Goal: Transaction & Acquisition: Purchase product/service

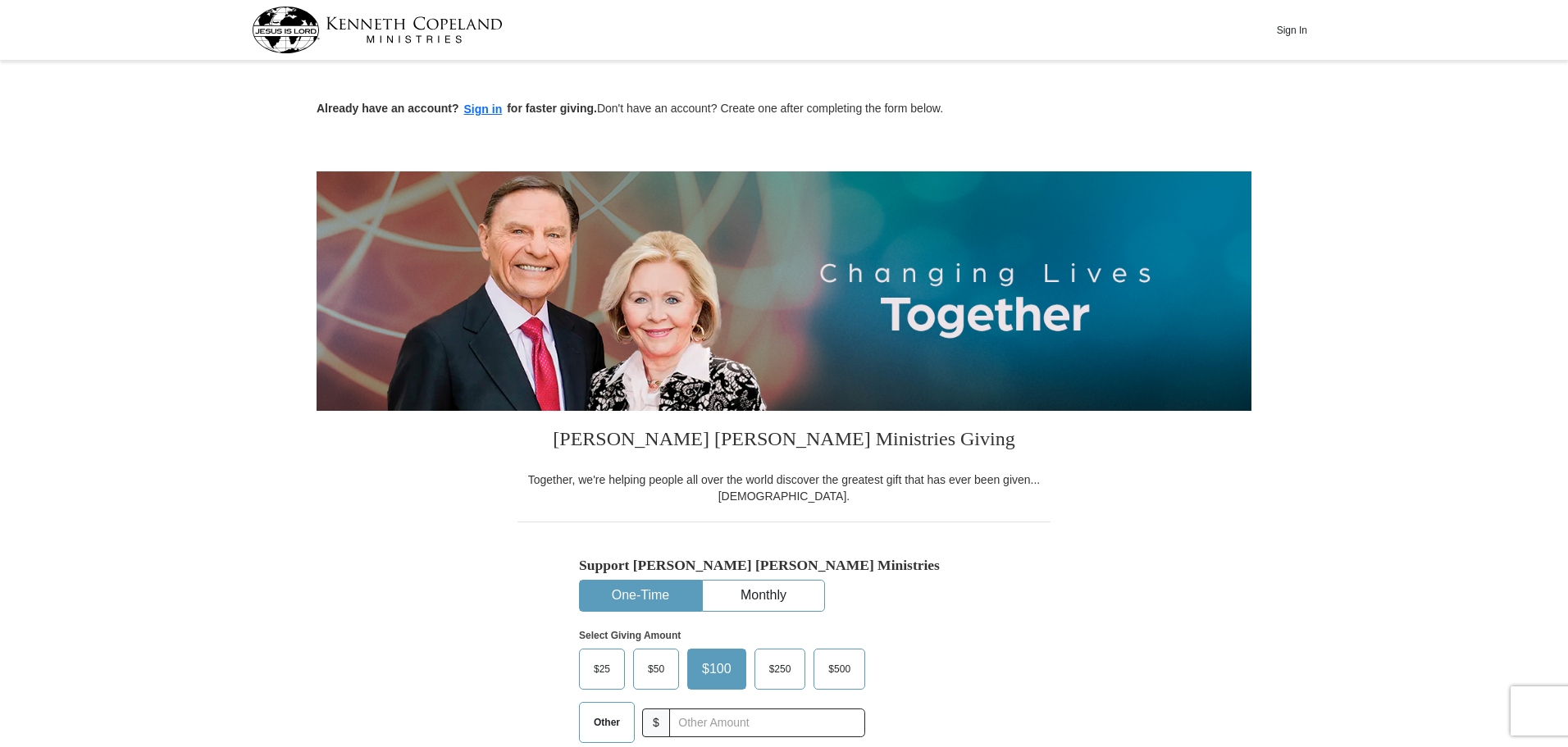
drag, startPoint x: 604, startPoint y: 732, endPoint x: 623, endPoint y: 725, distance: 20.2
click at [604, 732] on span "Other" at bounding box center [607, 722] width 43 height 25
click at [0, 0] on input "Other" at bounding box center [0, 0] width 0 height 0
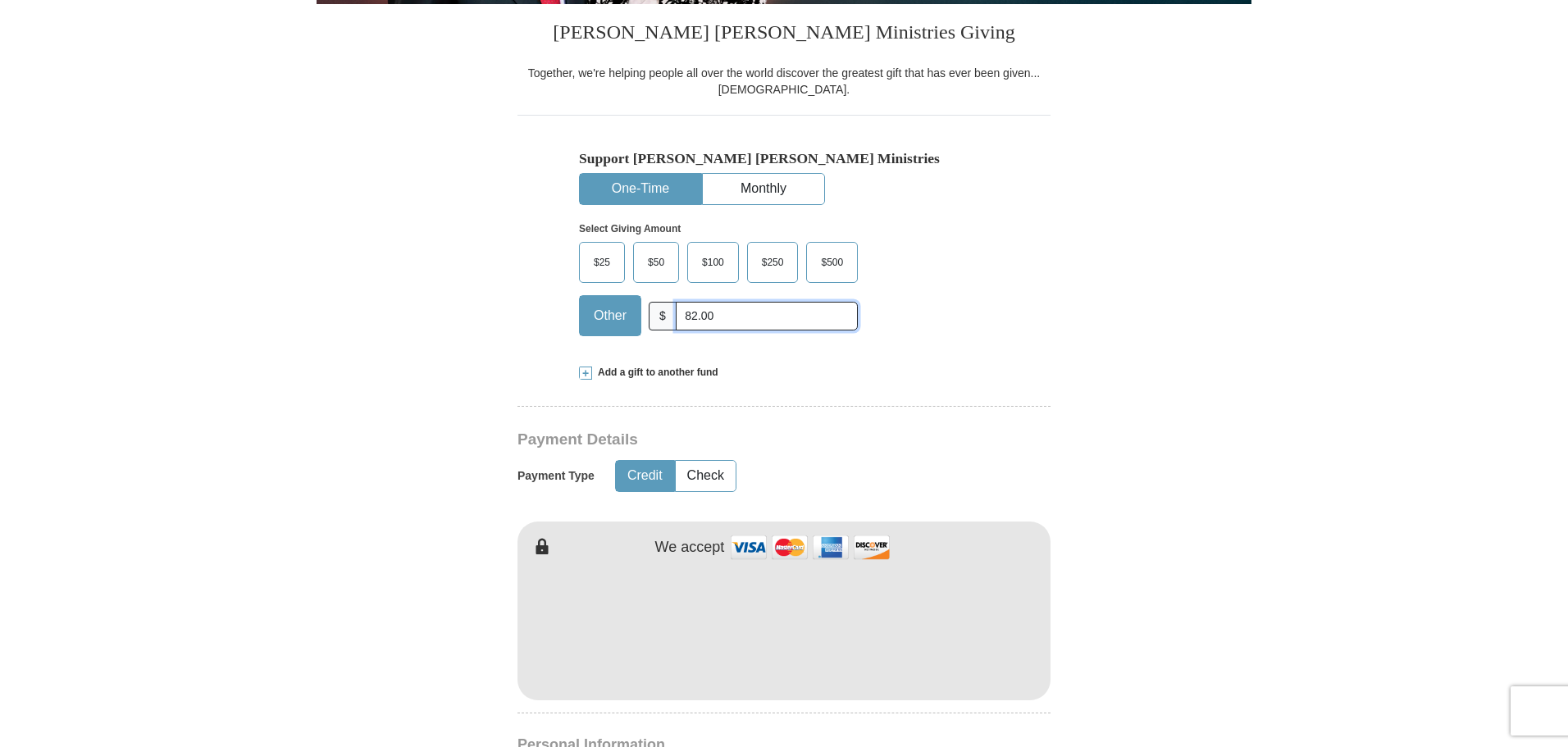
scroll to position [410, 0]
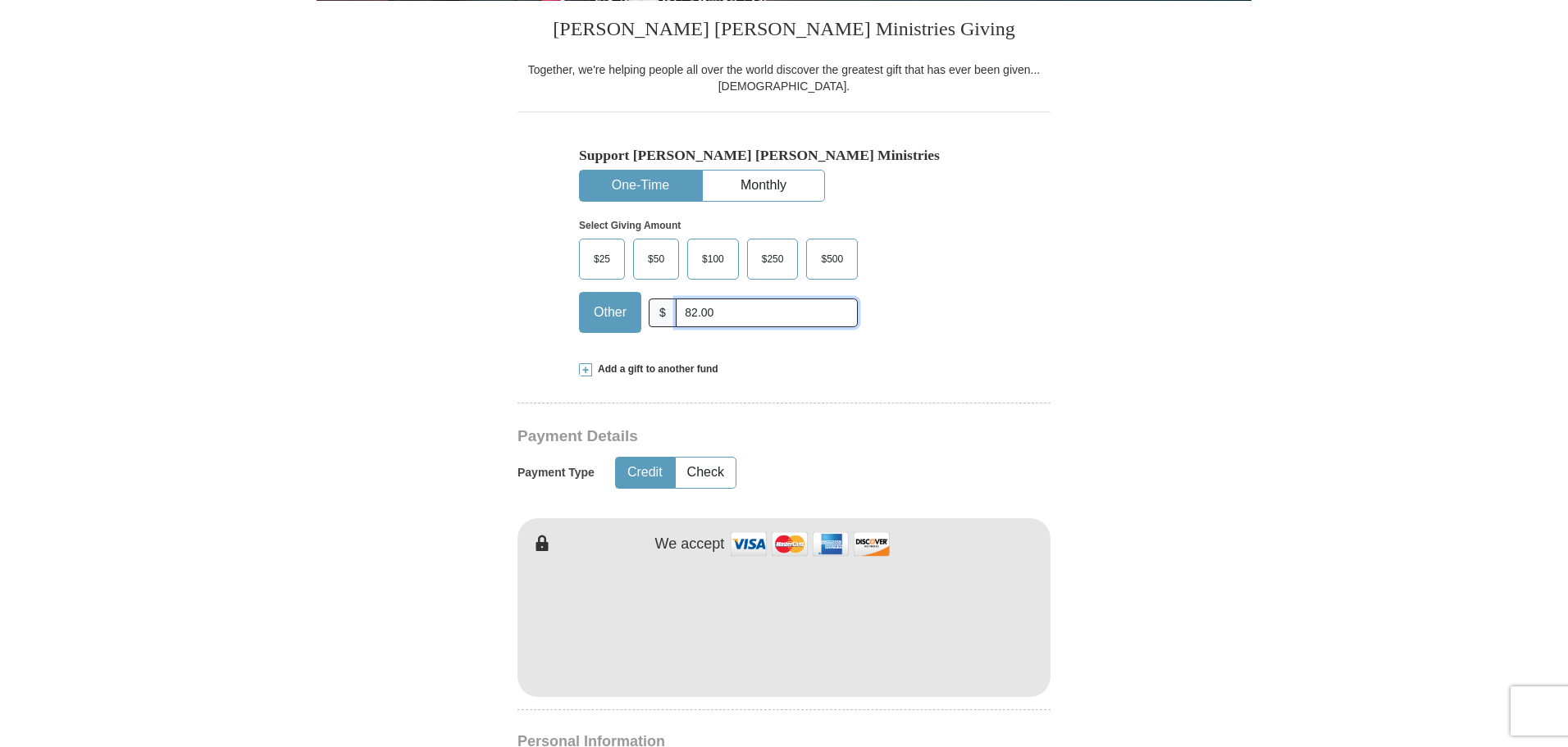
type input "82.00"
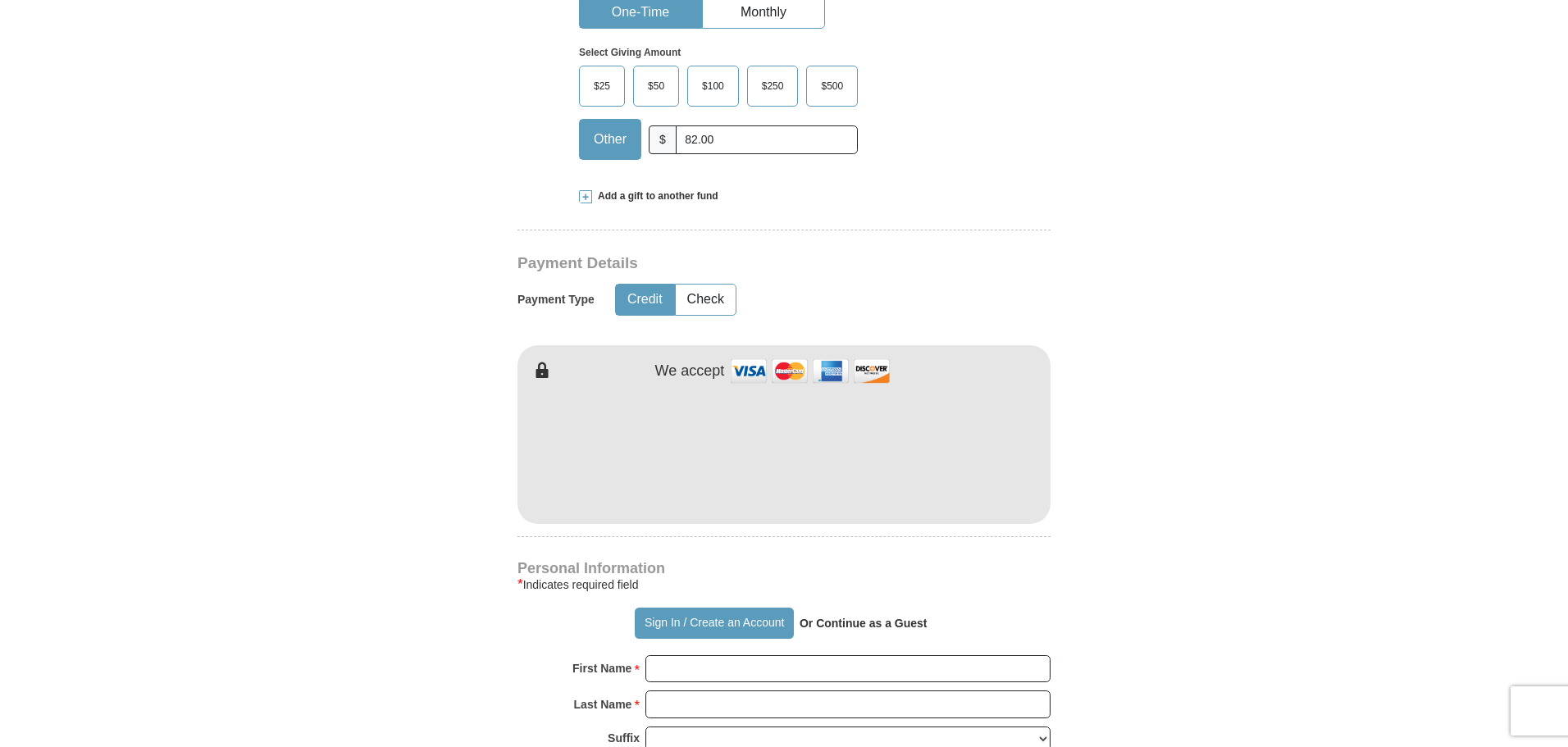
scroll to position [656, 0]
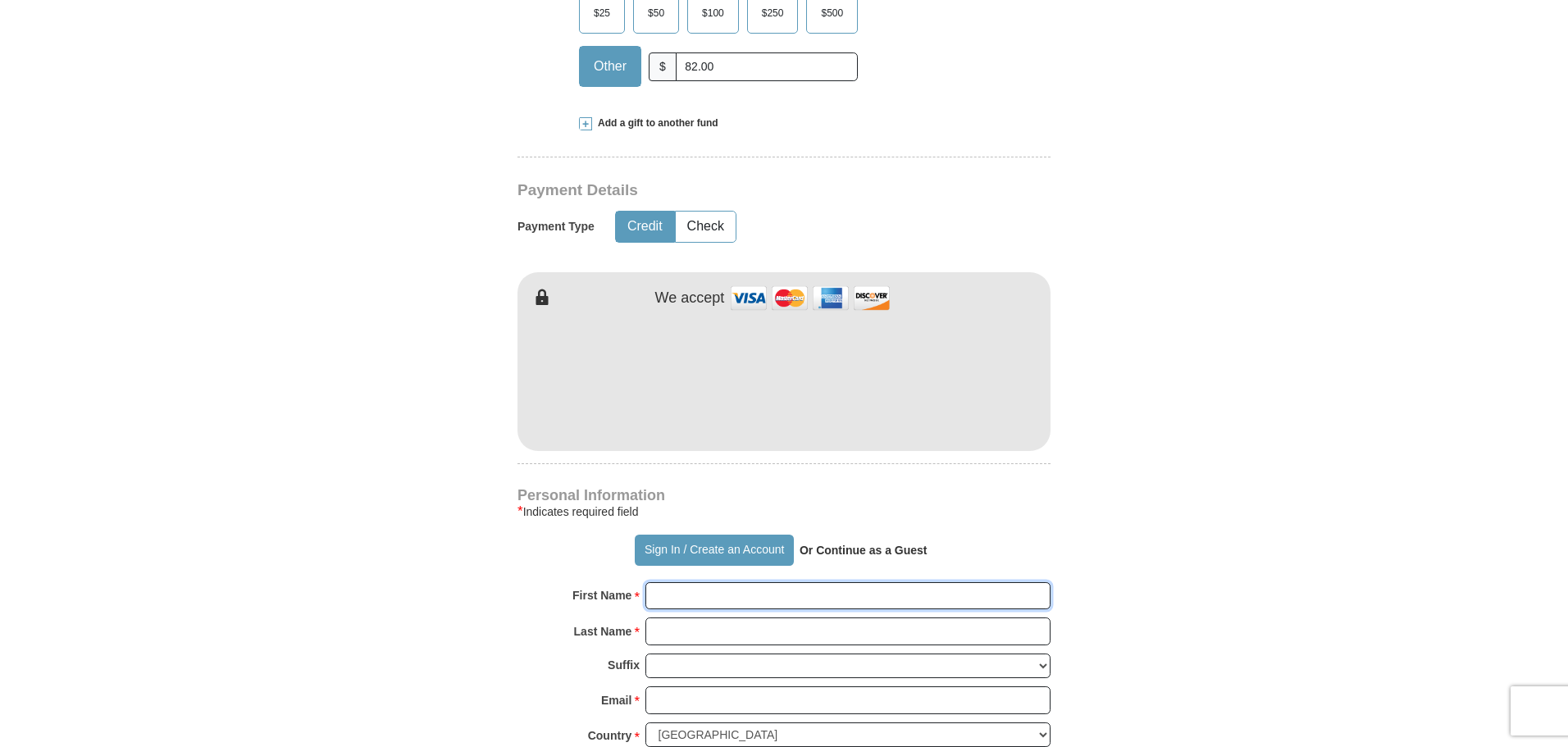
click at [665, 605] on input "First Name *" at bounding box center [848, 596] width 405 height 28
type input "[PERSON_NAME]"
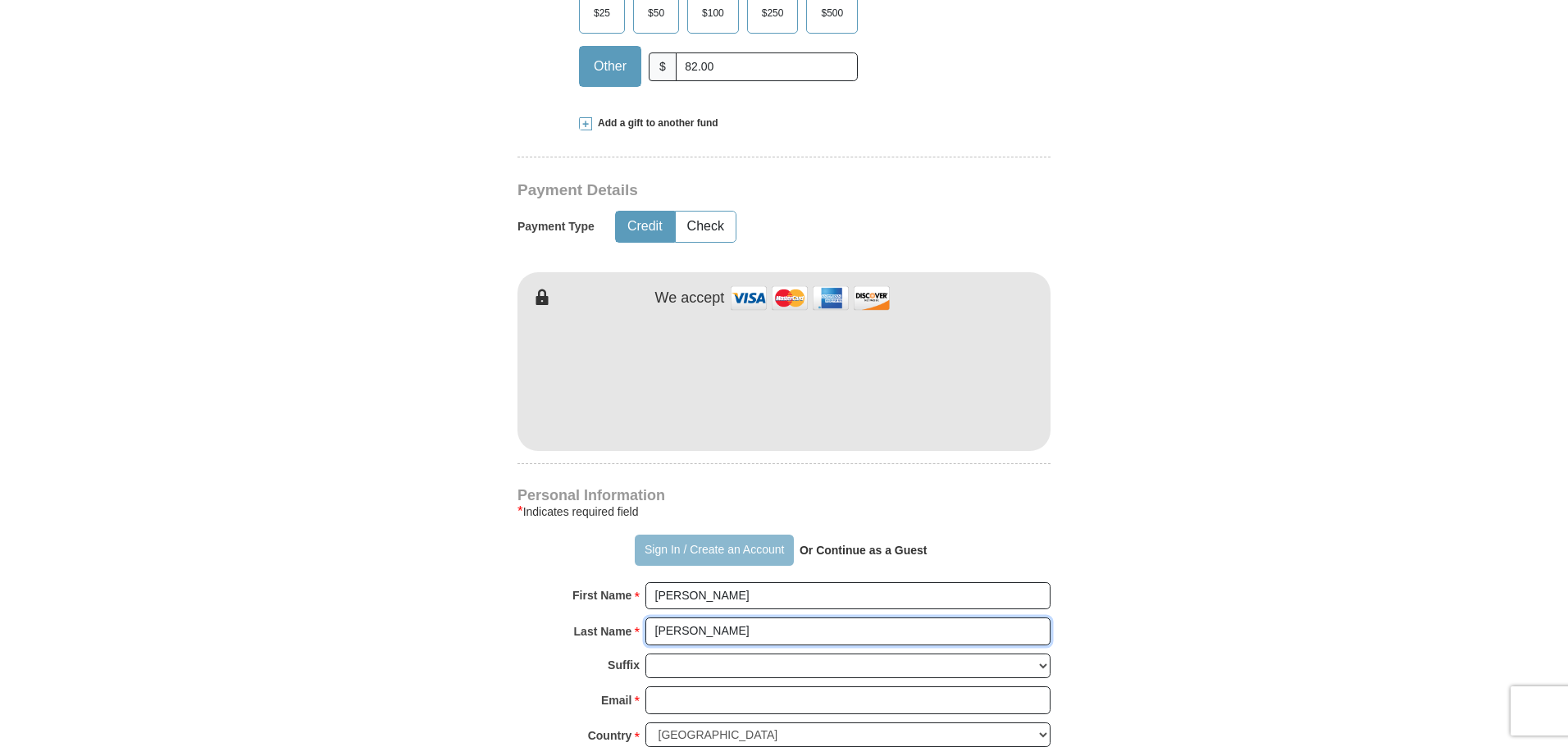
type input "[PERSON_NAME]"
type input "[EMAIL_ADDRESS][DOMAIN_NAME]"
type input "[STREET_ADDRESS]"
type input "TEMECULA"
select select "CA"
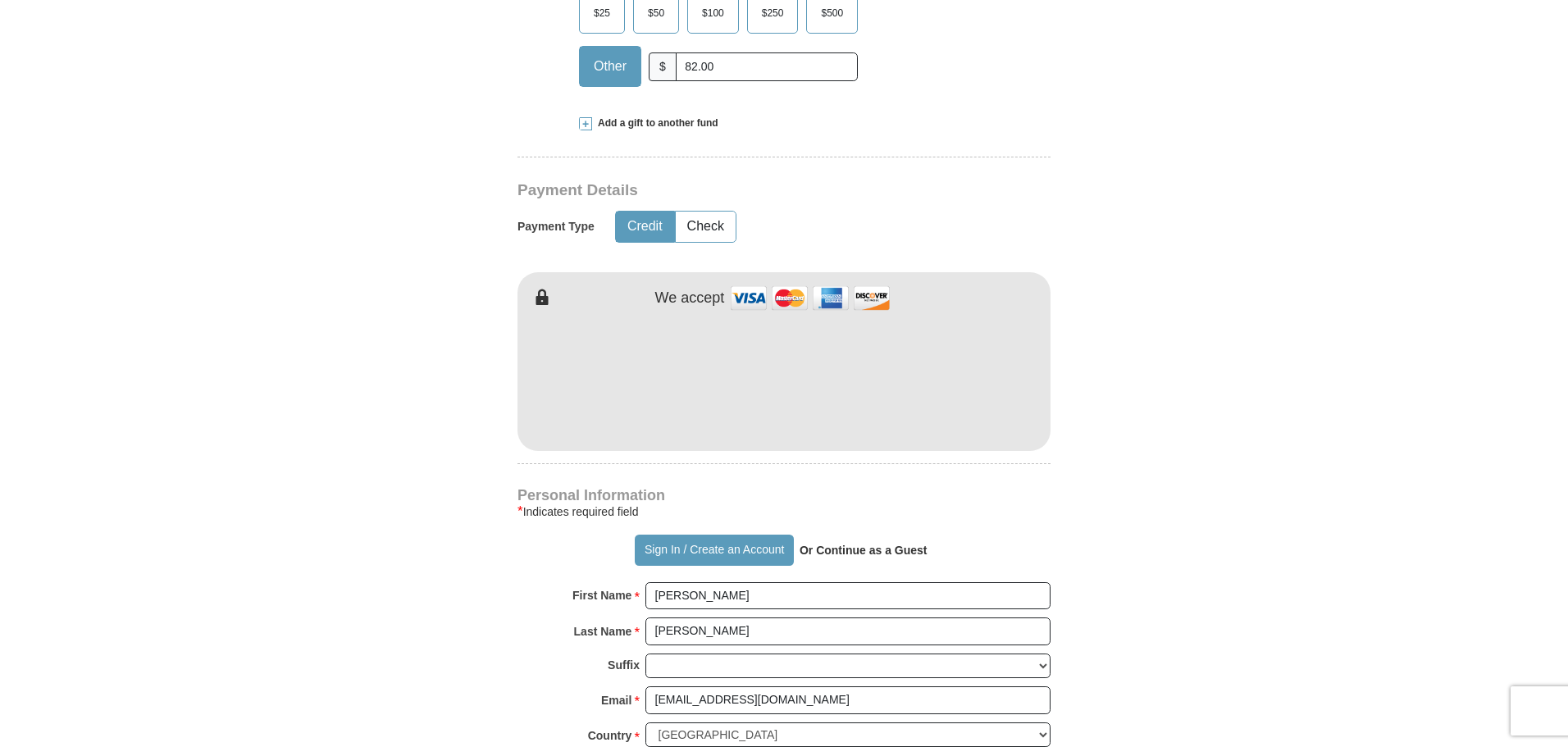
type input "92591-4511"
type input "9517648046"
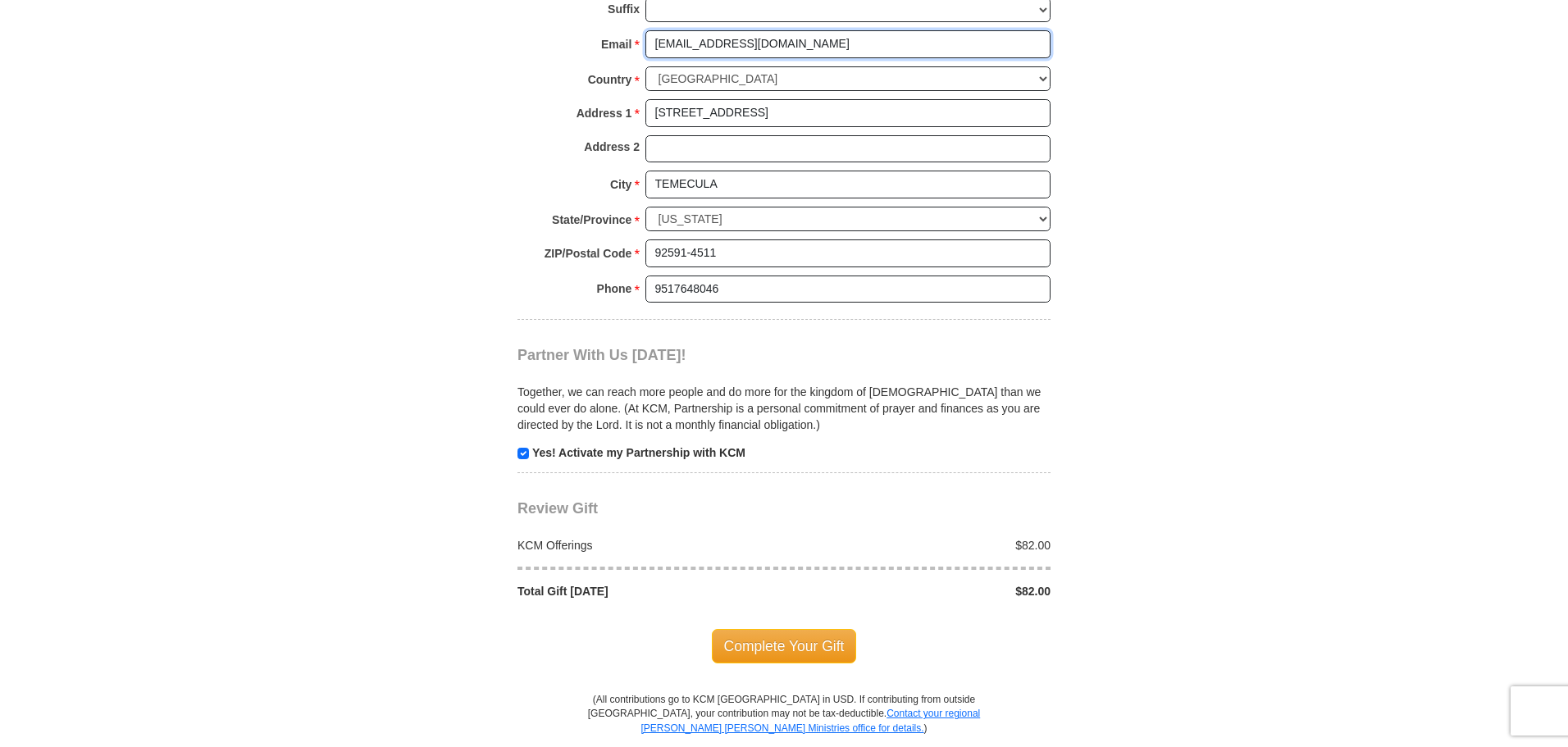
scroll to position [1394, 0]
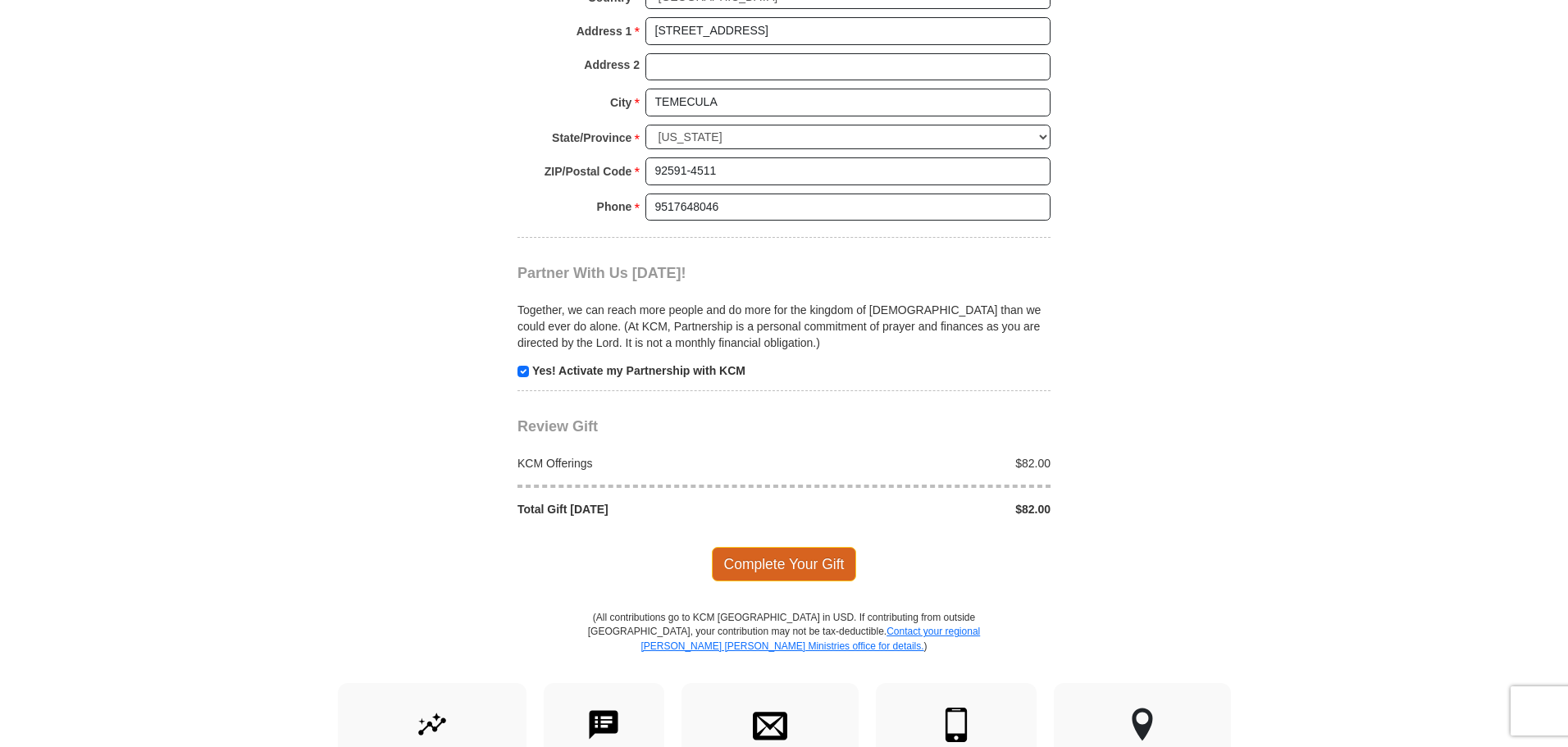
click at [793, 566] on span "Complete Your Gift" at bounding box center [785, 564] width 145 height 34
